Goal: Information Seeking & Learning: Learn about a topic

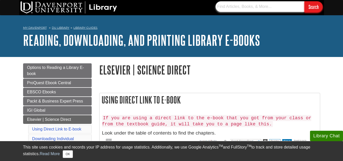
click at [272, 7] on input "text" at bounding box center [259, 6] width 89 height 11
click at [243, 6] on input "text" at bounding box center [259, 6] width 89 height 11
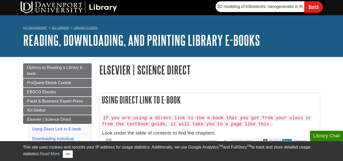
click at [311, 5] on input "Search" at bounding box center [313, 6] width 18 height 11
click at [69, 137] on link "Downloading Individual Chapters" at bounding box center [53, 141] width 42 height 10
click at [312, 8] on input "Search" at bounding box center [313, 6] width 18 height 11
click at [245, 6] on input "3D modeling of triboelectric nanogenerator in the single electrode mode as a po…" at bounding box center [259, 6] width 89 height 11
type input "triboelectric nanogenerator in the single electrode mode as a power source"
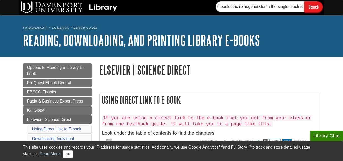
click at [309, 7] on input "Search" at bounding box center [313, 6] width 18 height 11
